Goal: Transaction & Acquisition: Book appointment/travel/reservation

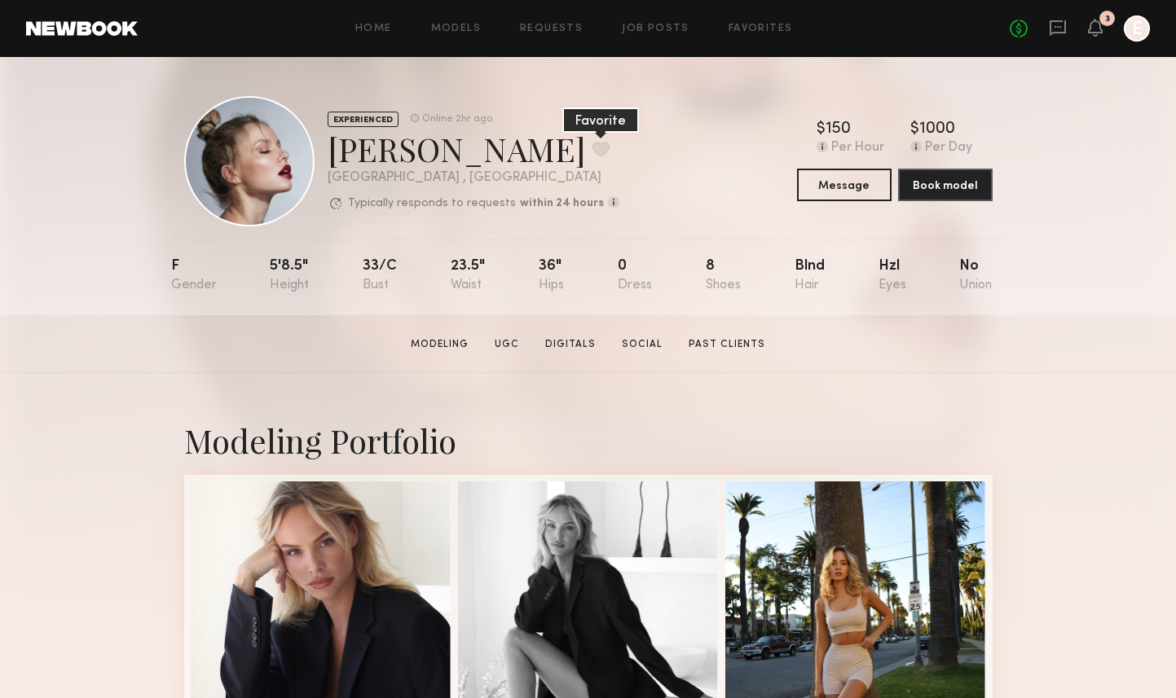
click at [593, 146] on button at bounding box center [601, 149] width 17 height 15
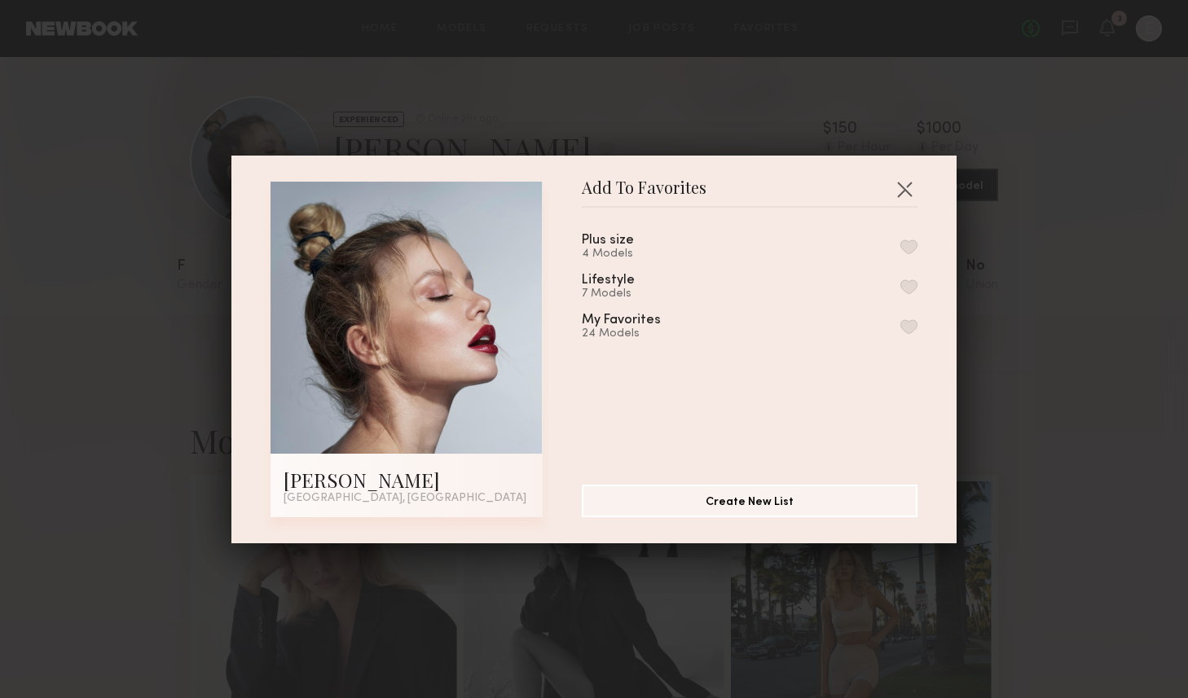
click at [901, 323] on button "button" at bounding box center [909, 326] width 17 height 15
click at [903, 188] on button "button" at bounding box center [905, 189] width 26 height 26
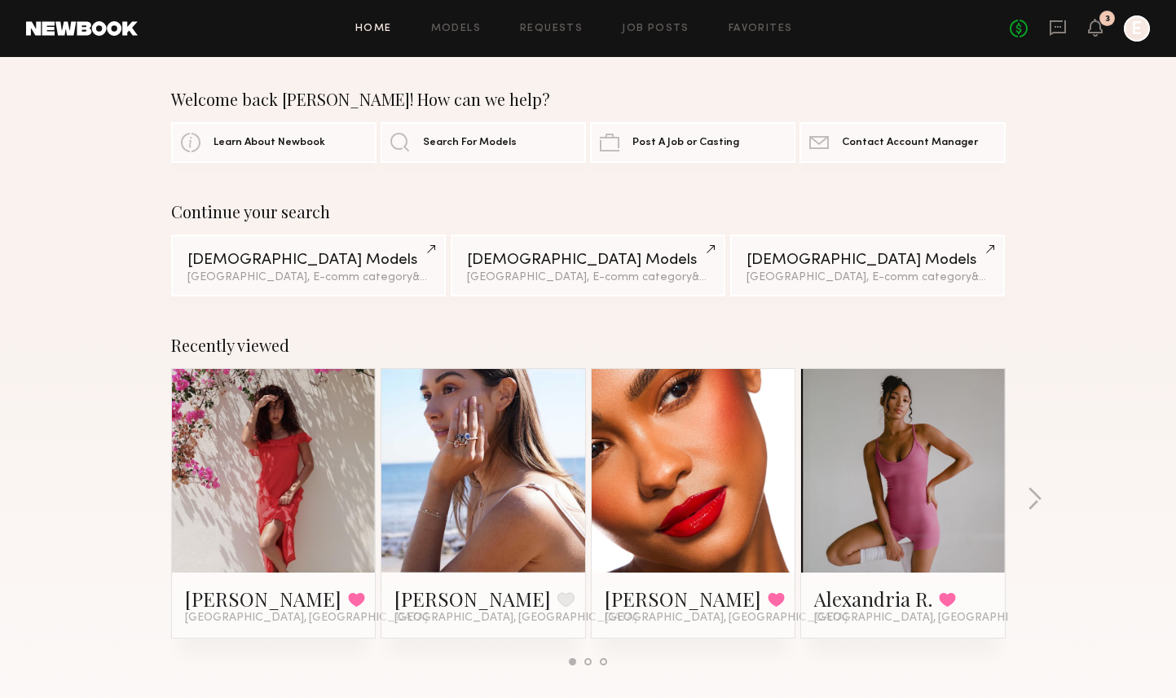
click at [465, 497] on link at bounding box center [483, 471] width 99 height 204
